Goal: Subscribe to service/newsletter

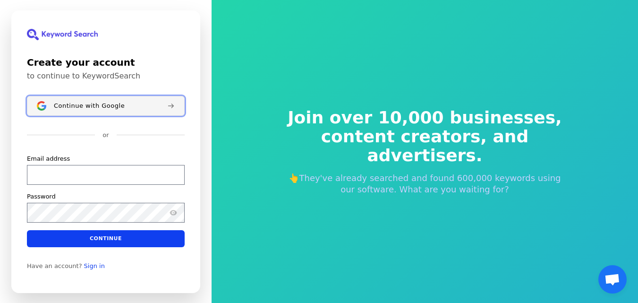
click at [117, 103] on span "Continue with Google" at bounding box center [89, 106] width 71 height 8
